Goal: Task Accomplishment & Management: Use online tool/utility

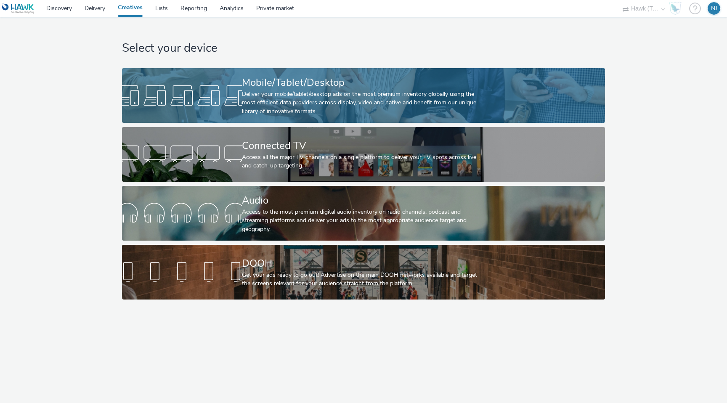
click at [294, 95] on div "Deliver your mobile/tablet/desktop ads on the most premium inventory globally u…" at bounding box center [362, 103] width 240 height 26
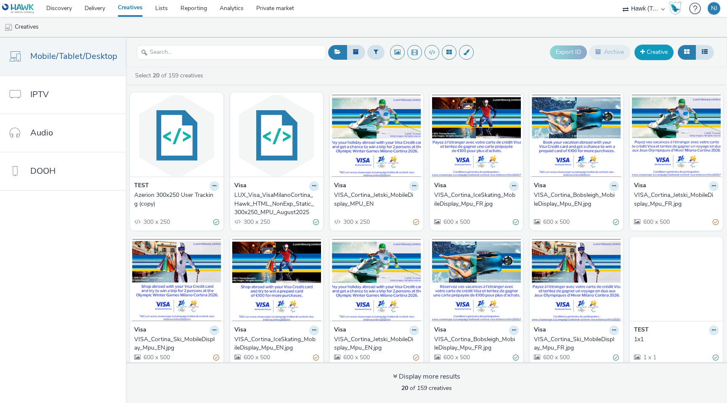
click at [659, 53] on link "Creative" at bounding box center [654, 52] width 39 height 15
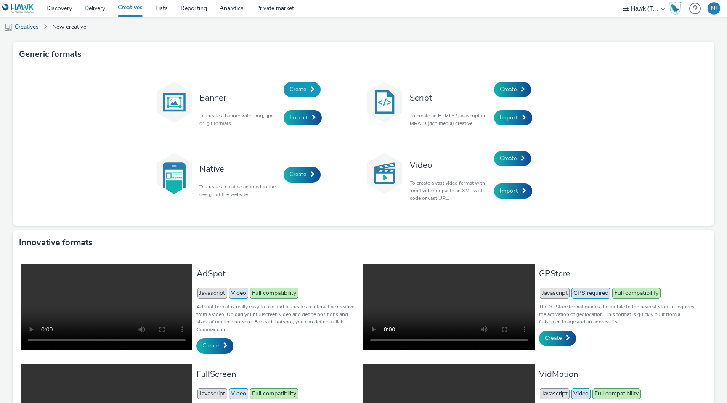
click at [309, 82] on link "Create" at bounding box center [302, 89] width 37 height 15
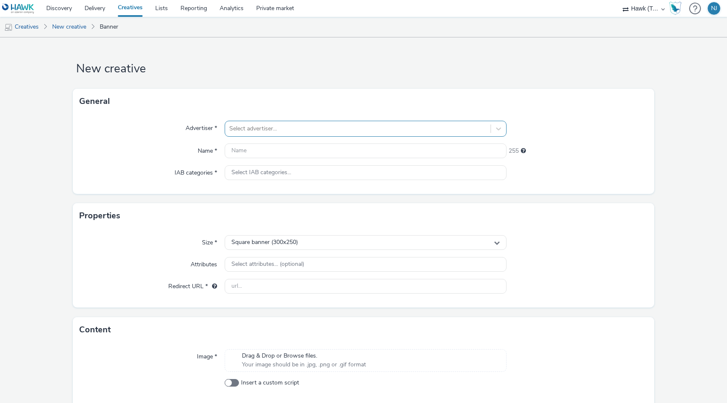
click at [300, 126] on div at bounding box center [357, 129] width 257 height 10
click at [623, 128] on div at bounding box center [577, 129] width 141 height 16
click at [452, 124] on div at bounding box center [357, 129] width 257 height 10
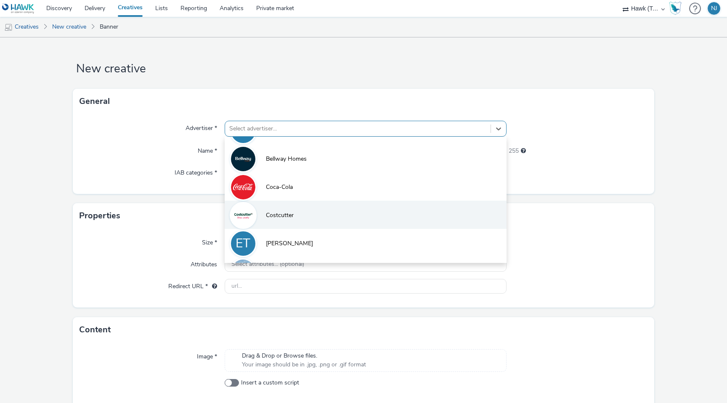
scroll to position [24, 0]
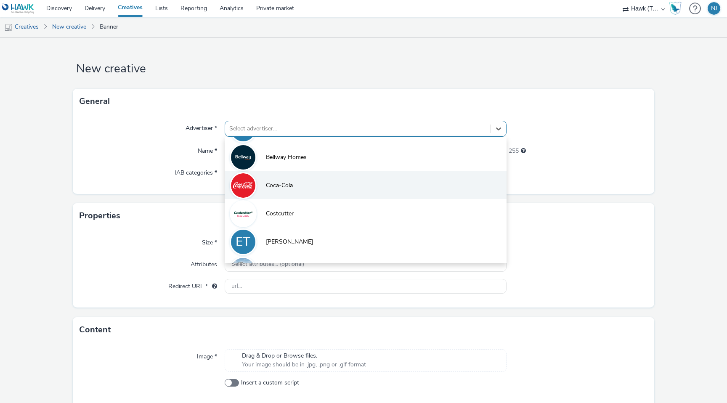
click at [352, 183] on li "Coca-Cola" at bounding box center [366, 185] width 282 height 28
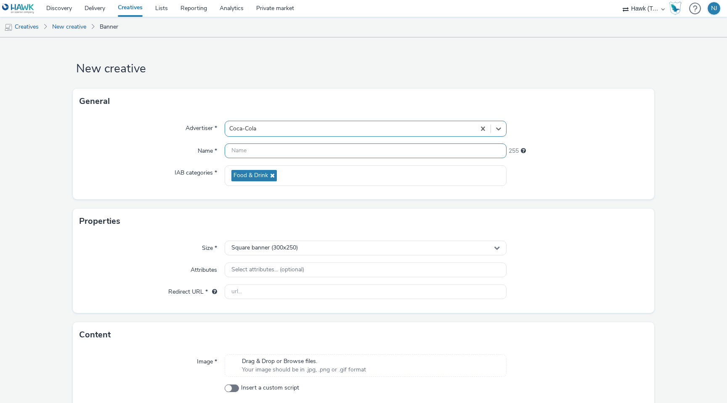
click at [334, 146] on input "text" at bounding box center [366, 151] width 282 height 15
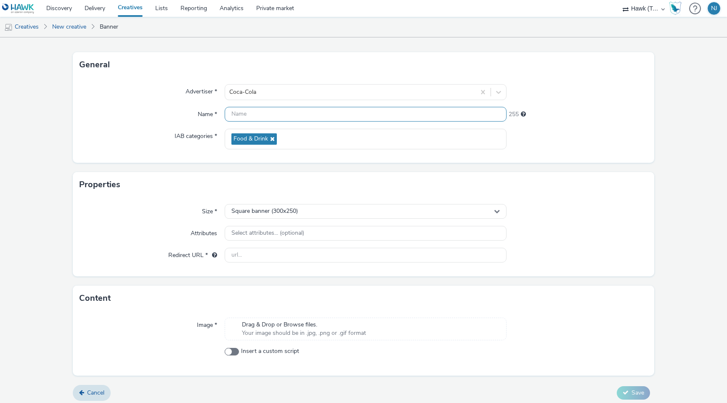
scroll to position [41, 0]
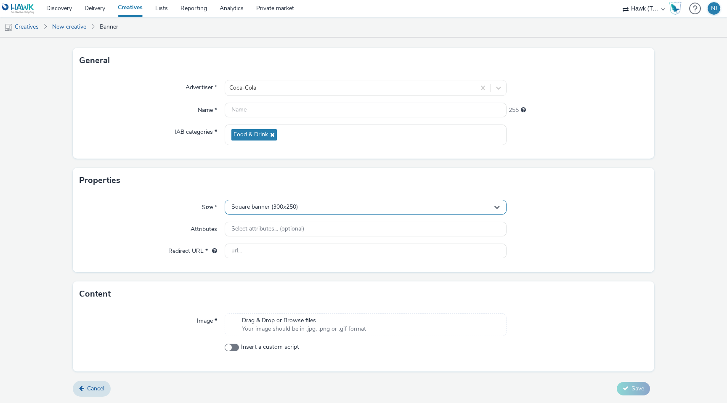
click at [333, 204] on div "Size * Square banner (300x250) Attributes Select attributes... (optional) Redir…" at bounding box center [364, 232] width 582 height 79
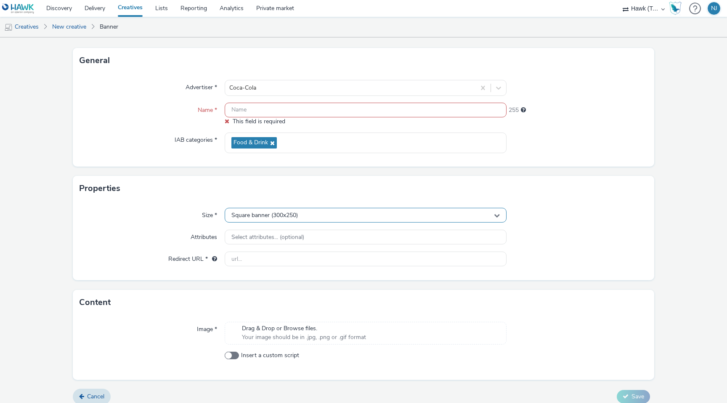
click at [328, 218] on div "Square banner (300x250)" at bounding box center [366, 215] width 282 height 15
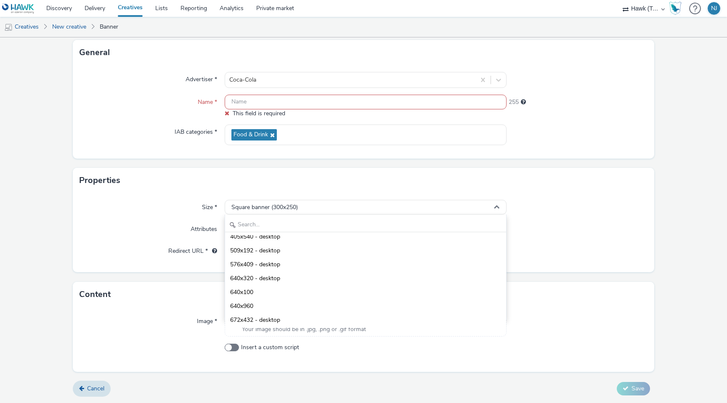
scroll to position [0, 0]
click at [628, 200] on div at bounding box center [577, 207] width 141 height 15
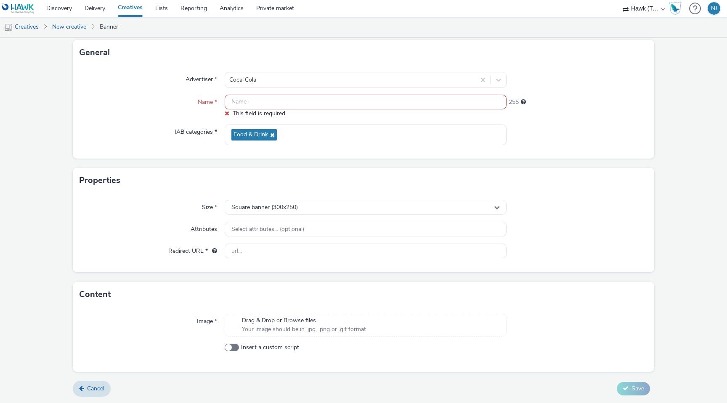
click at [282, 325] on span "Your image should be in .jpg, .png or .gif format" at bounding box center [304, 329] width 124 height 8
click at [230, 347] on span at bounding box center [232, 348] width 14 height 8
click at [230, 347] on input "Insert a custom script" at bounding box center [227, 347] width 5 height 5
checkbox input "true"
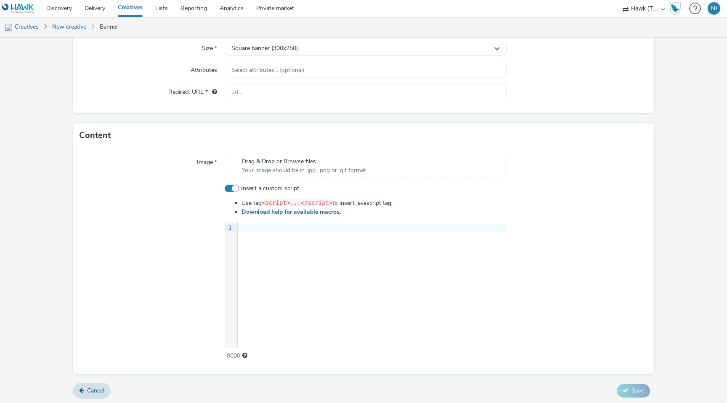
scroll to position [210, 0]
click at [93, 14] on link "Delivery" at bounding box center [94, 8] width 33 height 17
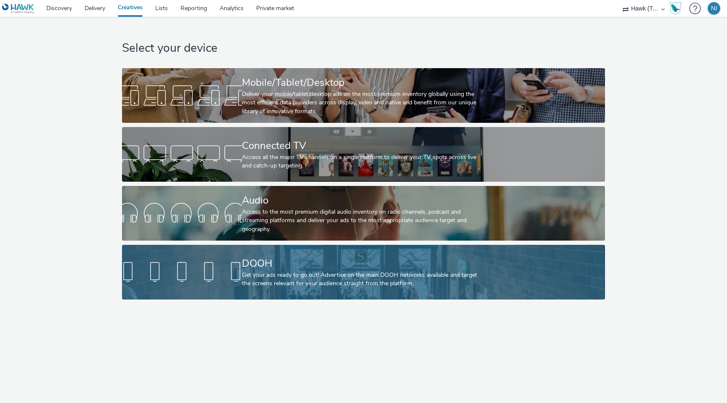
click at [170, 280] on div at bounding box center [182, 272] width 120 height 27
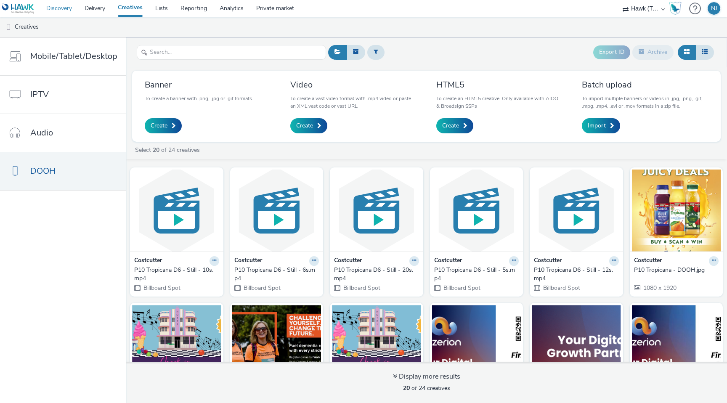
click at [58, 8] on link "Discovery" at bounding box center [59, 8] width 38 height 17
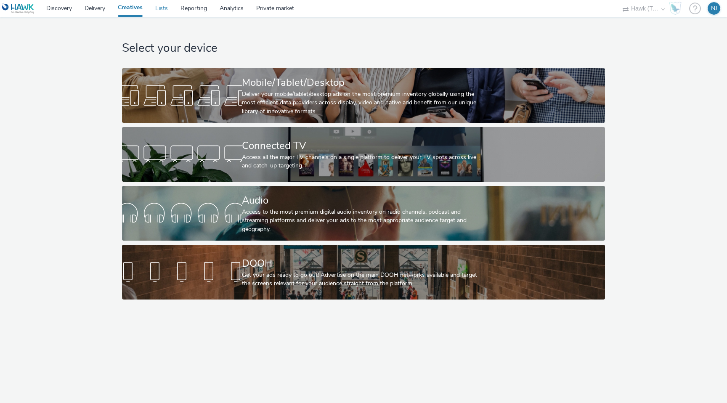
click at [154, 12] on link "Lists" at bounding box center [161, 8] width 25 height 17
